Goal: Task Accomplishment & Management: Complete application form

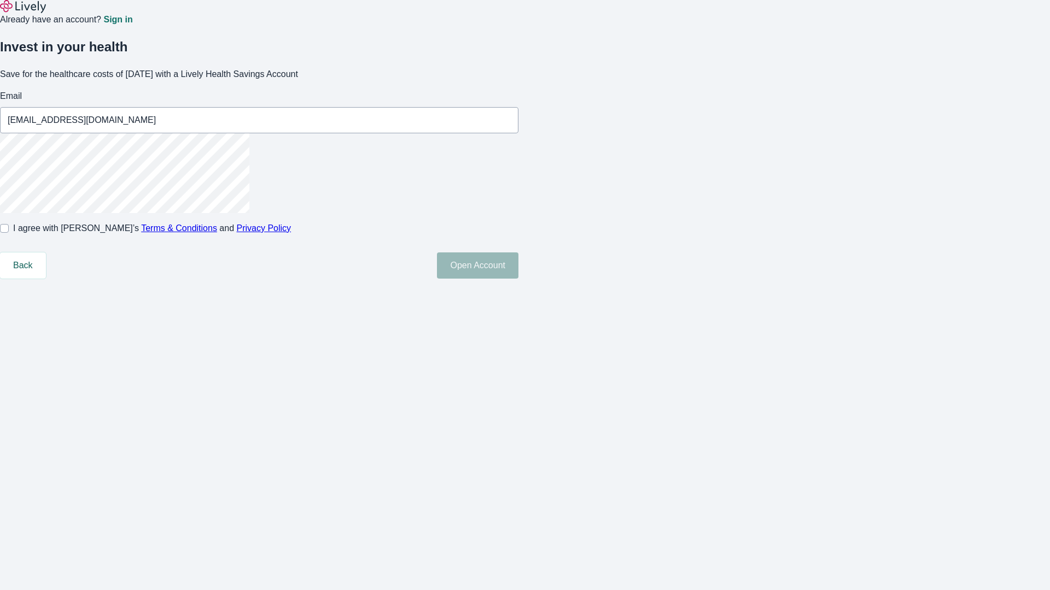
click at [9, 233] on input "I agree with Lively’s Terms & Conditions and Privacy Policy" at bounding box center [4, 228] width 9 height 9
checkbox input "true"
click at [518, 279] on button "Open Account" at bounding box center [477, 266] width 81 height 26
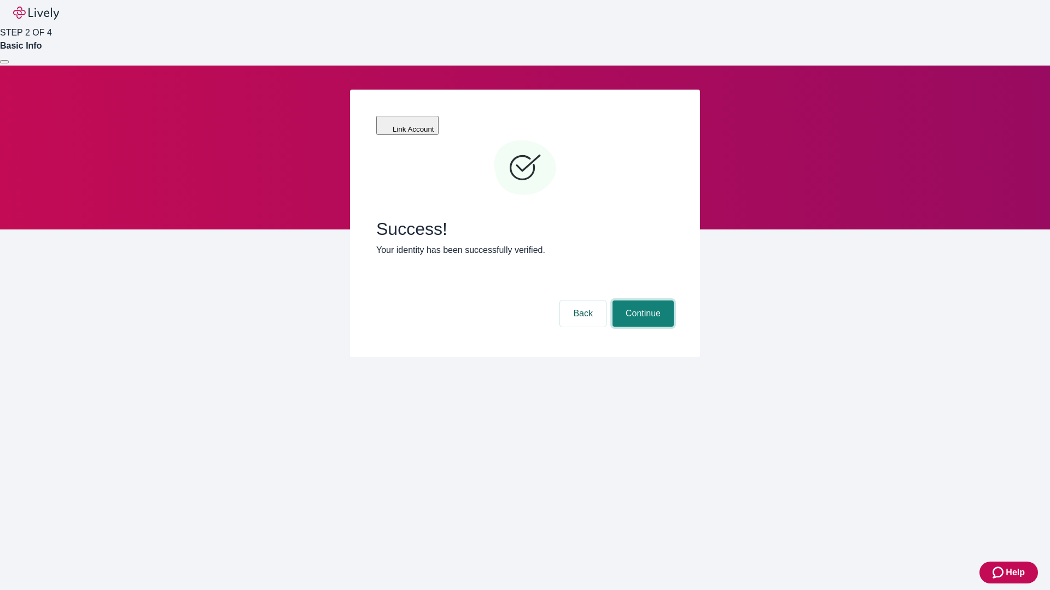
click at [641, 301] on button "Continue" at bounding box center [642, 314] width 61 height 26
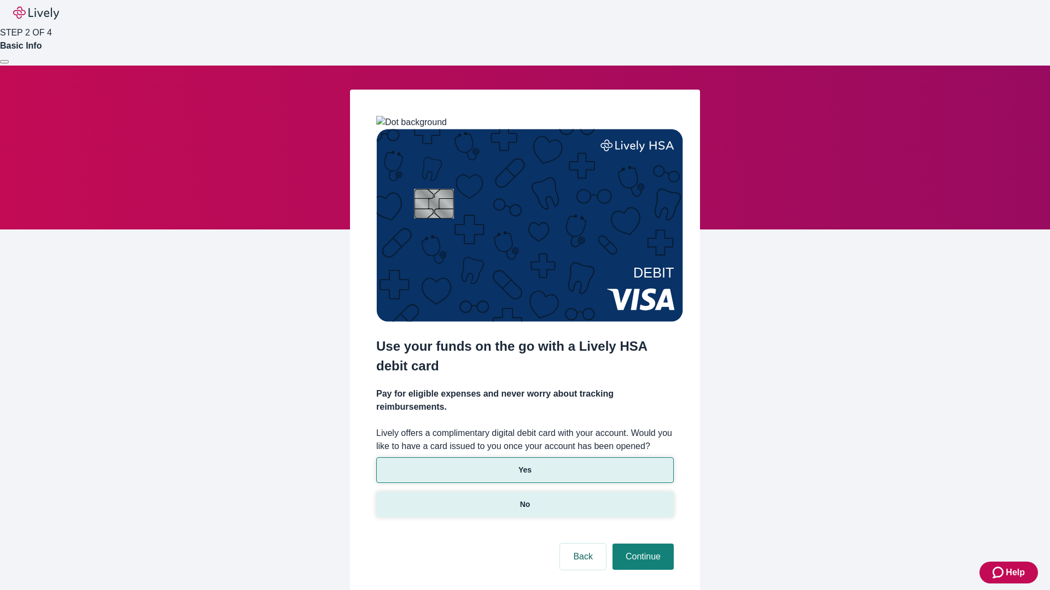
click at [524, 499] on p "No" at bounding box center [525, 504] width 10 height 11
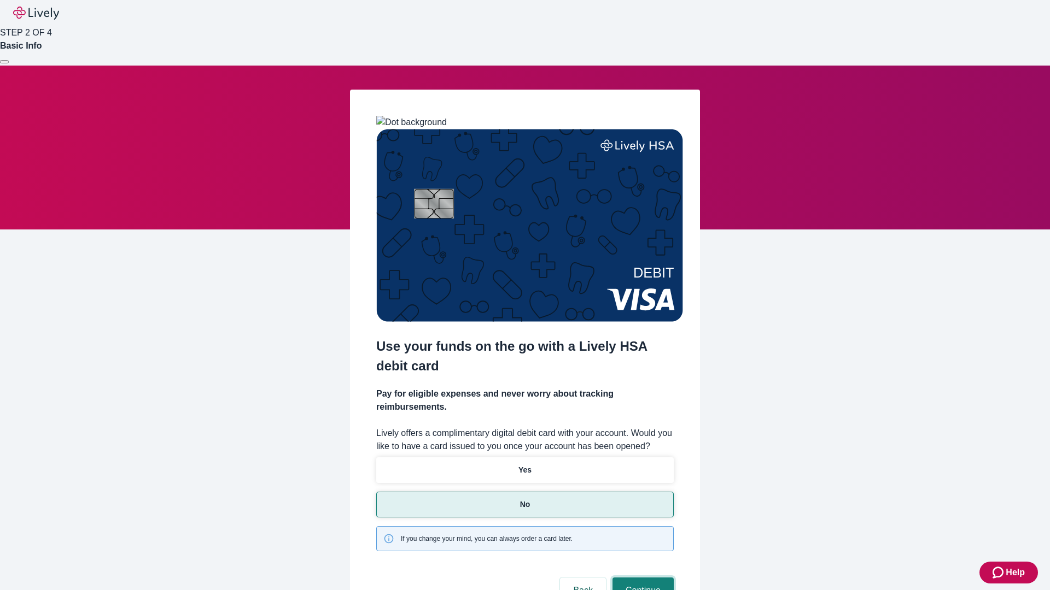
click at [641, 578] on button "Continue" at bounding box center [642, 591] width 61 height 26
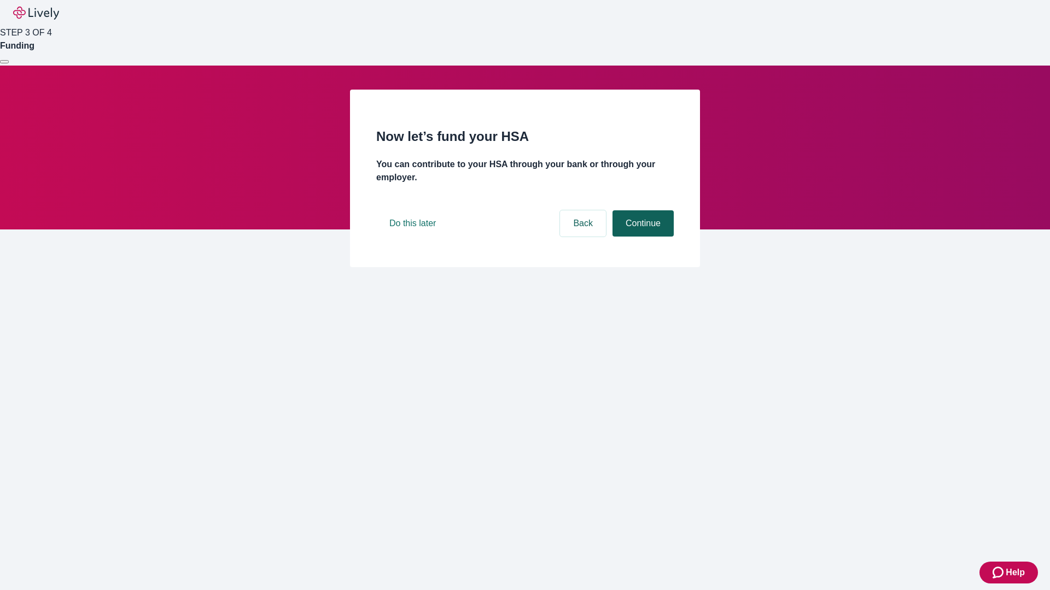
click at [641, 237] on button "Continue" at bounding box center [642, 223] width 61 height 26
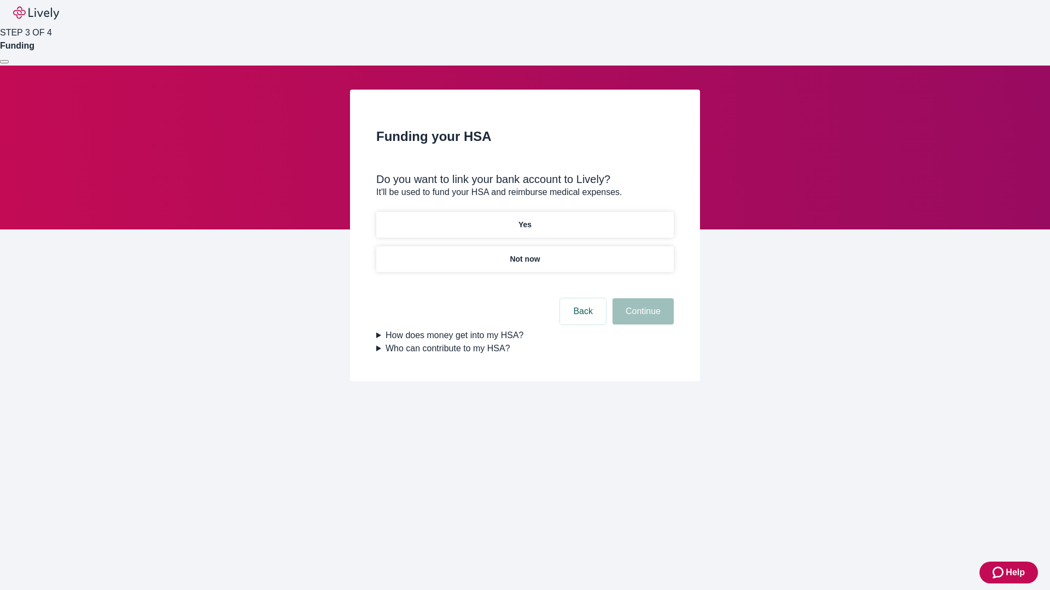
click at [524, 219] on p "Yes" at bounding box center [524, 224] width 13 height 11
click at [641, 298] on button "Continue" at bounding box center [642, 311] width 61 height 26
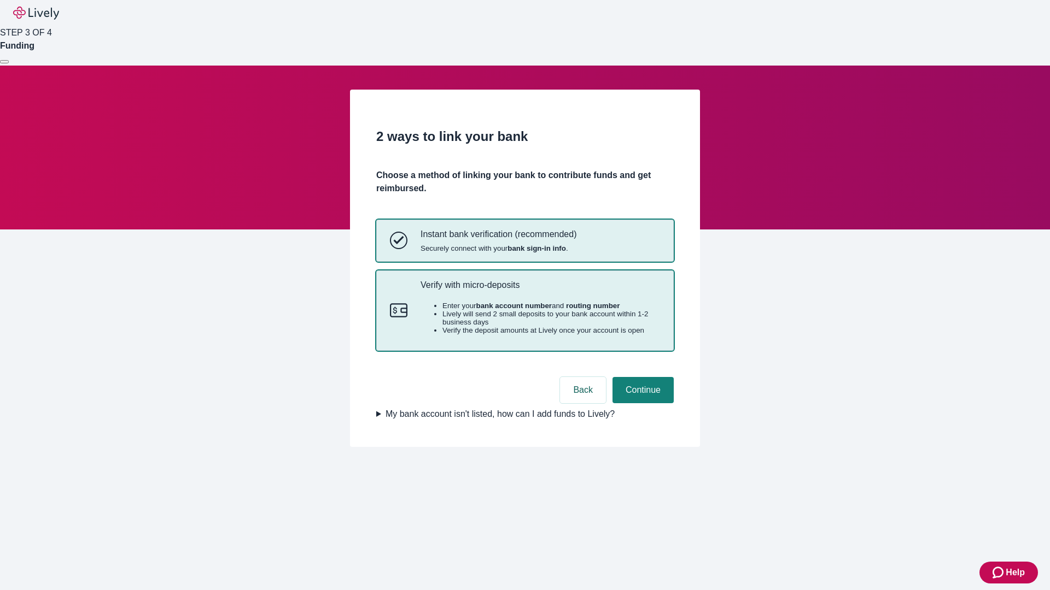
click at [540, 290] on p "Verify with micro-deposits" at bounding box center [539, 285] width 239 height 10
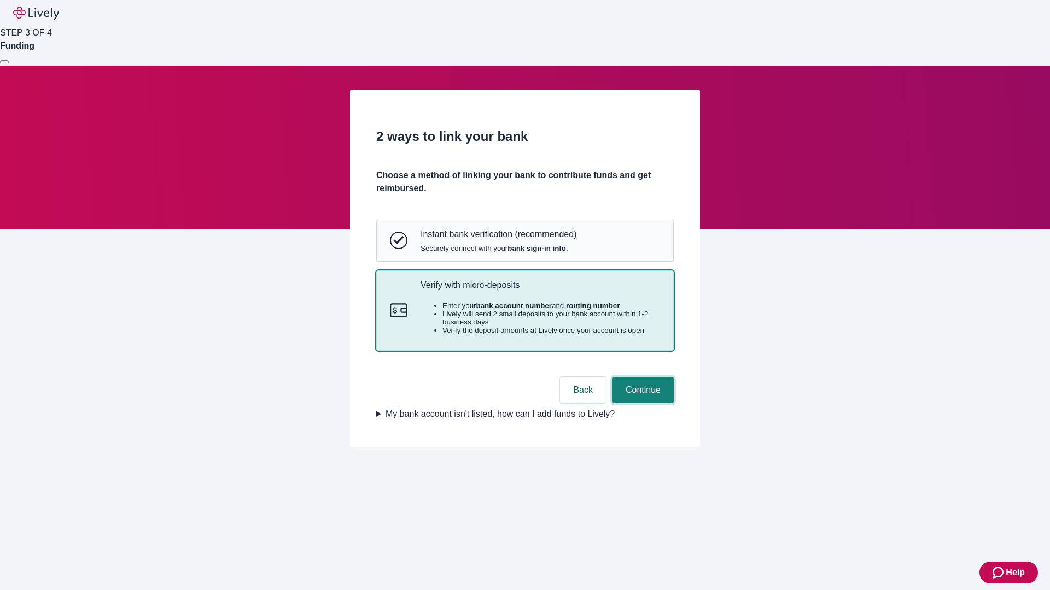
click at [641, 403] on button "Continue" at bounding box center [642, 390] width 61 height 26
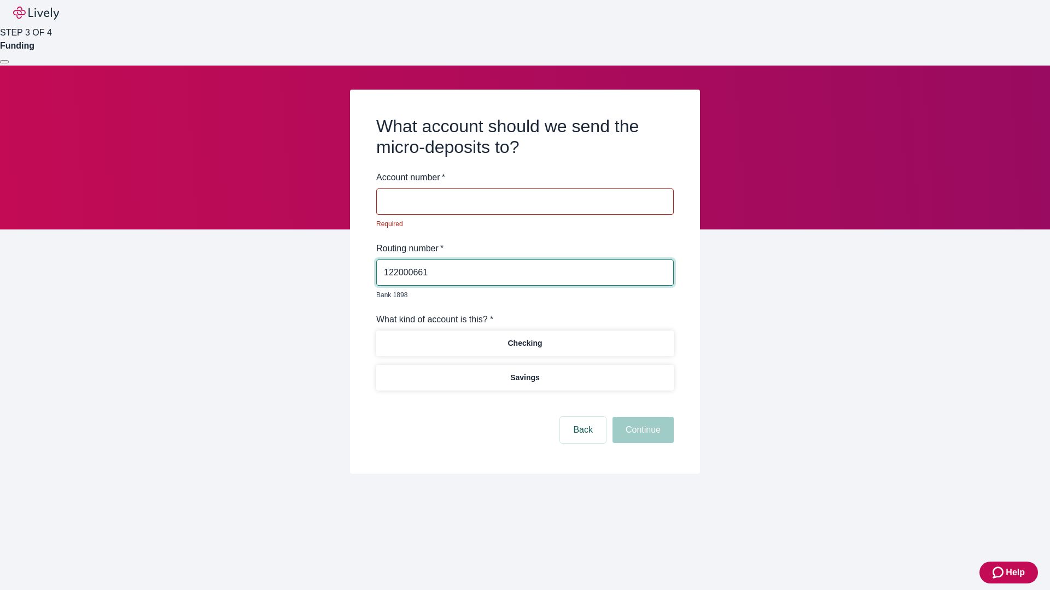
type input "122000661"
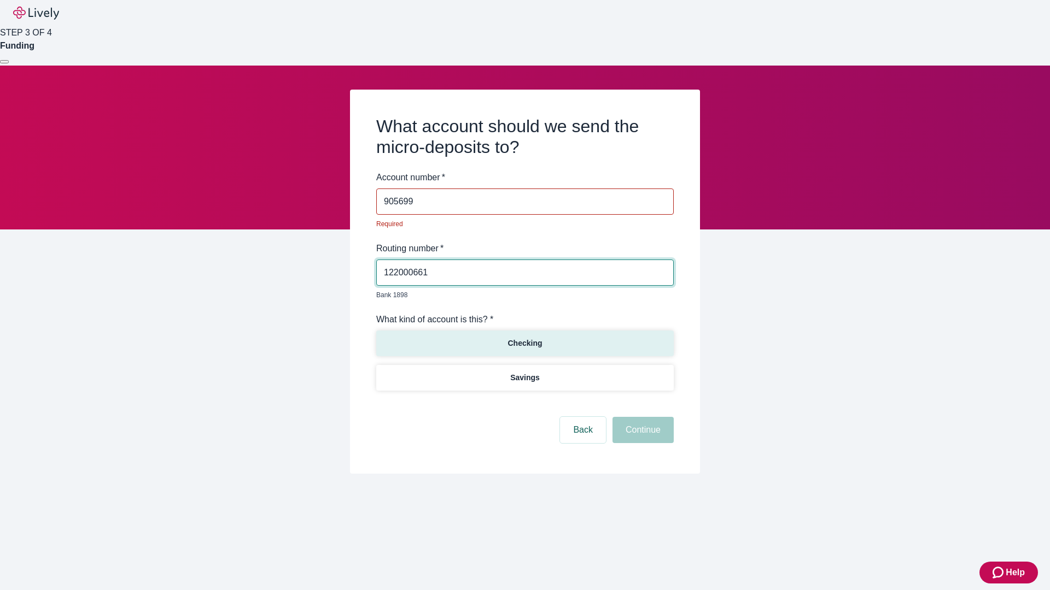
type input "905699"
click at [524, 338] on p "Checking" at bounding box center [524, 343] width 34 height 11
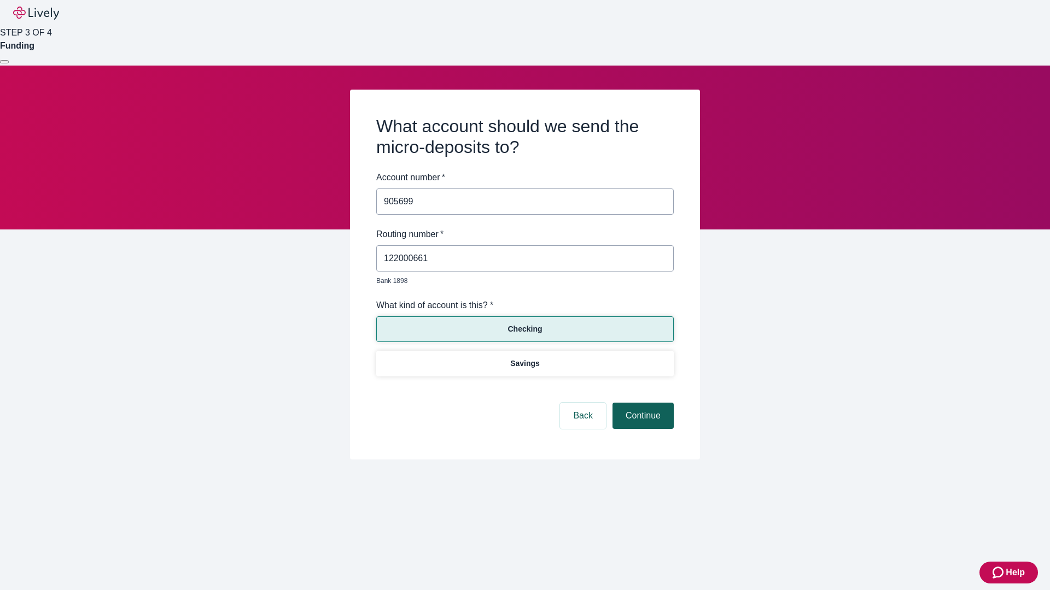
click at [641, 403] on button "Continue" at bounding box center [642, 416] width 61 height 26
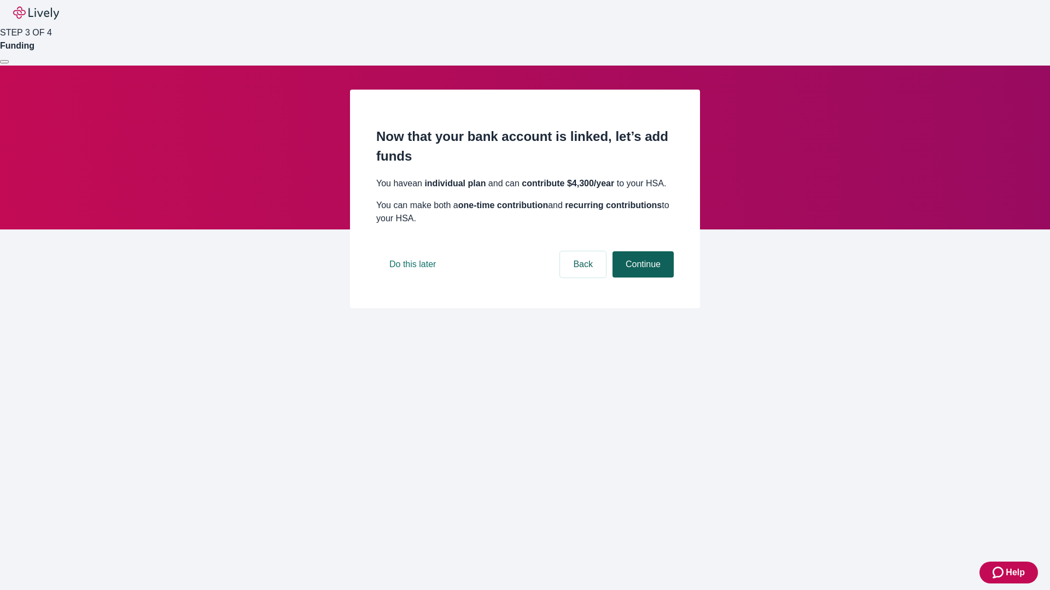
click at [641, 278] on button "Continue" at bounding box center [642, 264] width 61 height 26
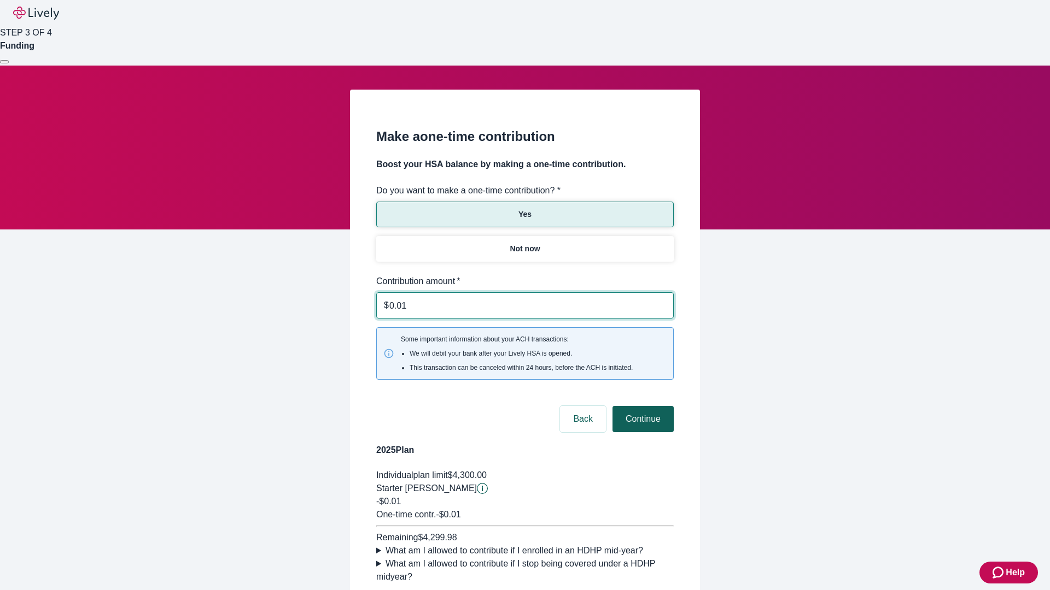
type input "0.01"
click at [641, 406] on button "Continue" at bounding box center [642, 419] width 61 height 26
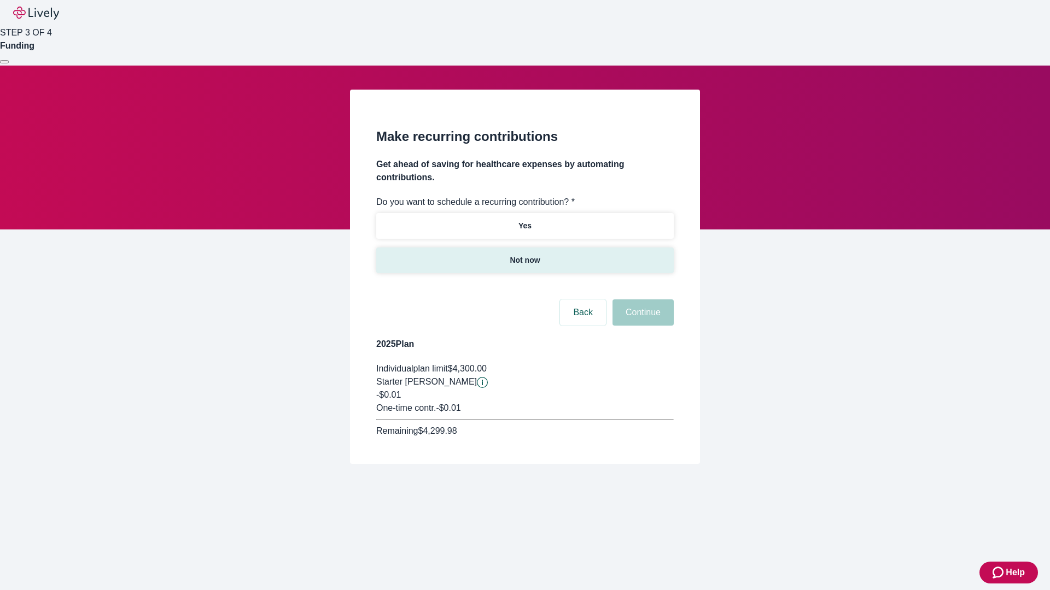
click at [524, 255] on p "Not now" at bounding box center [524, 260] width 30 height 11
click at [641, 300] on button "Continue" at bounding box center [642, 313] width 61 height 26
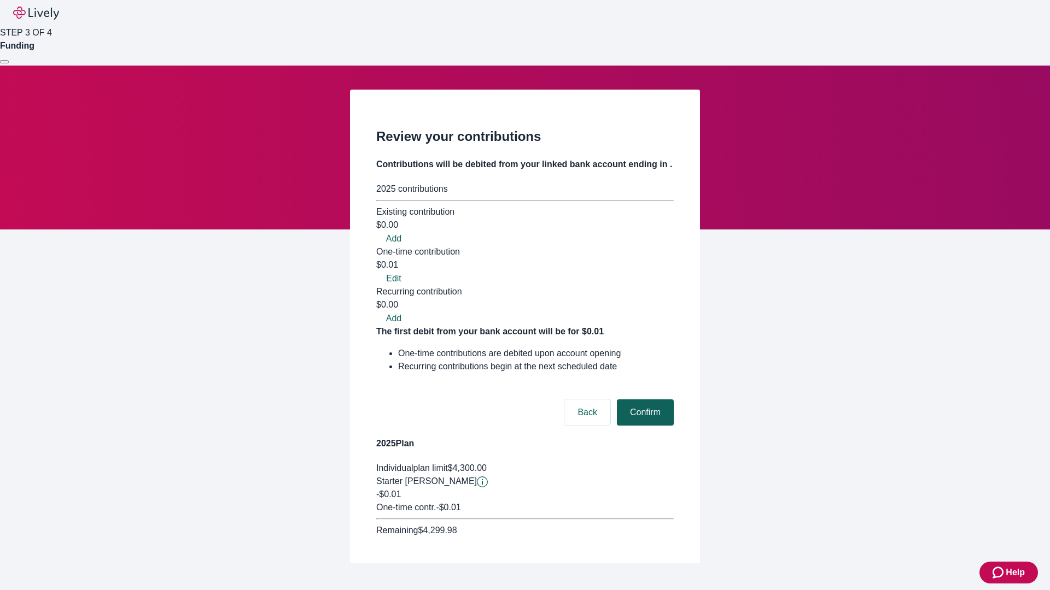
click at [643, 400] on button "Confirm" at bounding box center [645, 413] width 57 height 26
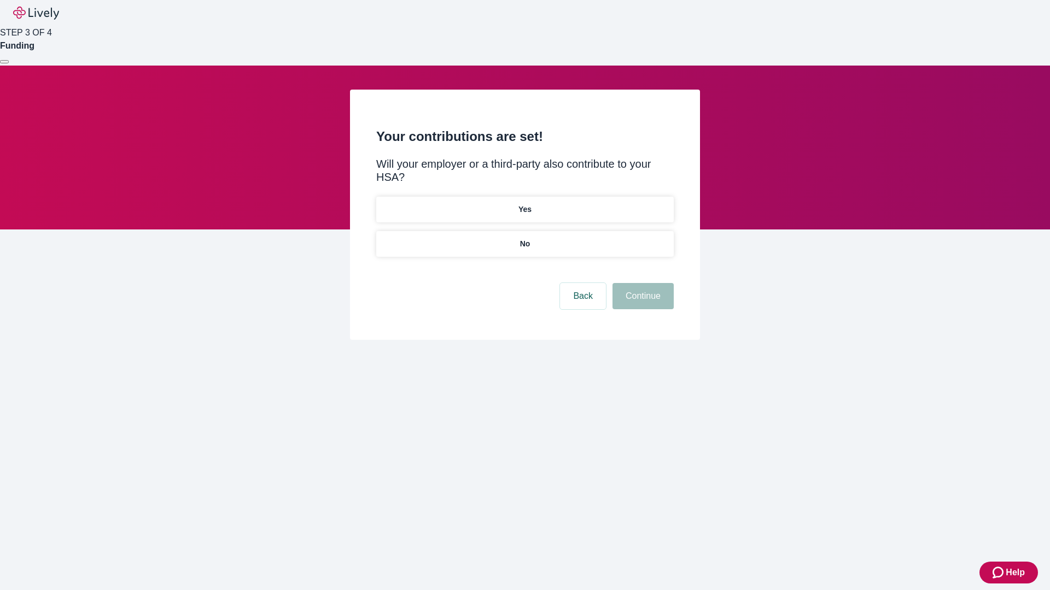
click at [524, 238] on p "No" at bounding box center [525, 243] width 10 height 11
click at [641, 283] on button "Continue" at bounding box center [642, 296] width 61 height 26
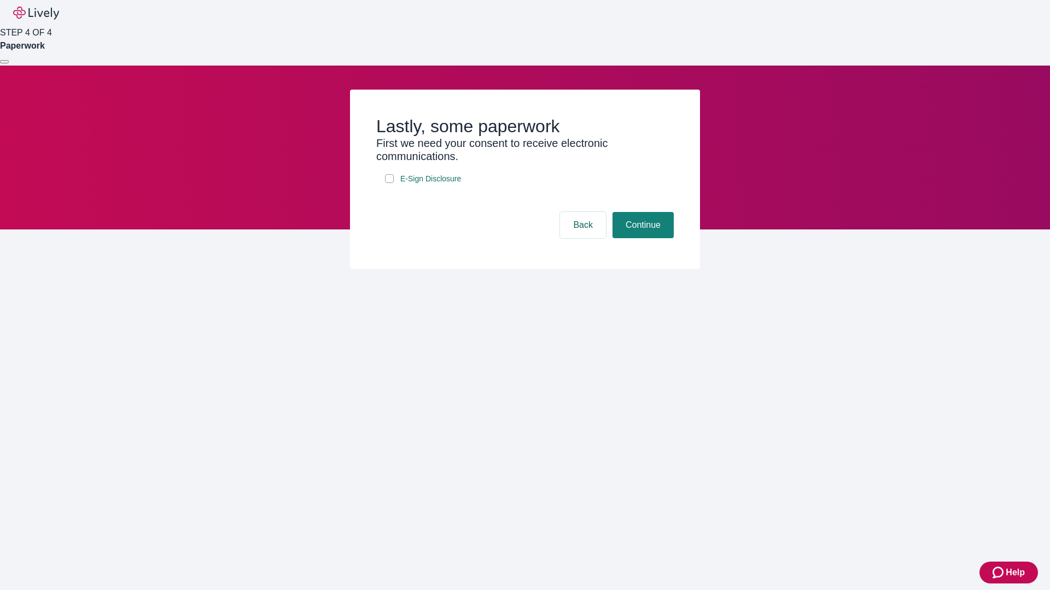
click at [389, 183] on input "E-Sign Disclosure" at bounding box center [389, 178] width 9 height 9
checkbox input "true"
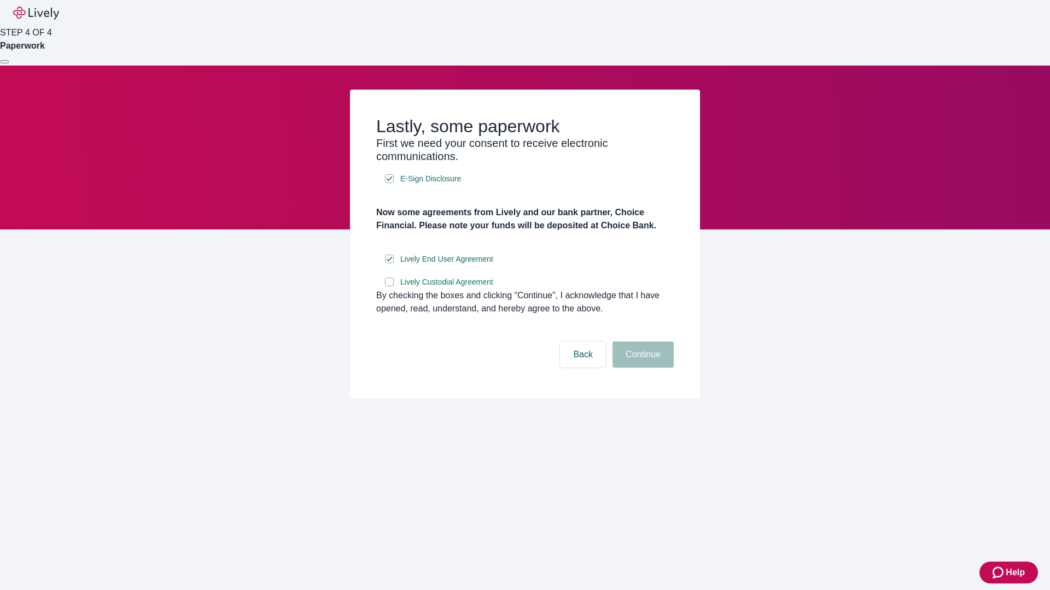
click at [389, 286] on input "Lively Custodial Agreement" at bounding box center [389, 282] width 9 height 9
checkbox input "true"
click at [641, 368] on button "Continue" at bounding box center [642, 355] width 61 height 26
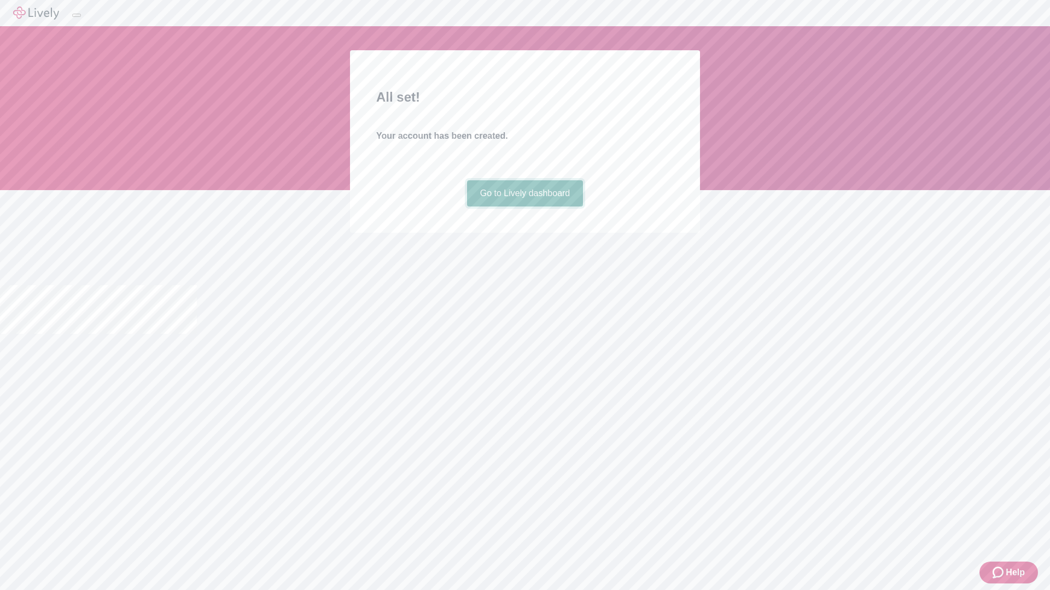
click at [524, 207] on link "Go to Lively dashboard" at bounding box center [525, 193] width 116 height 26
